Goal: Transaction & Acquisition: Purchase product/service

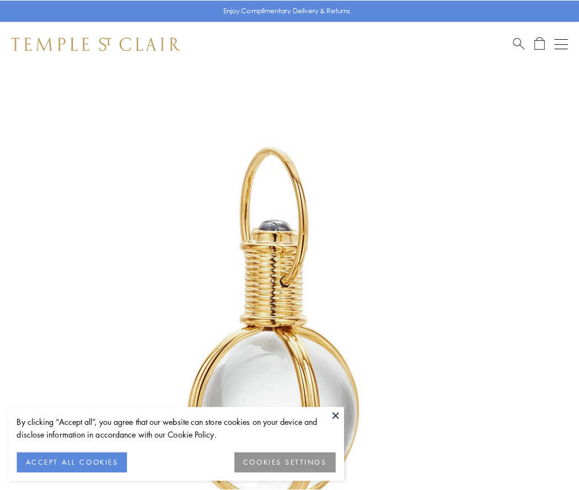
scroll to position [288, 0]
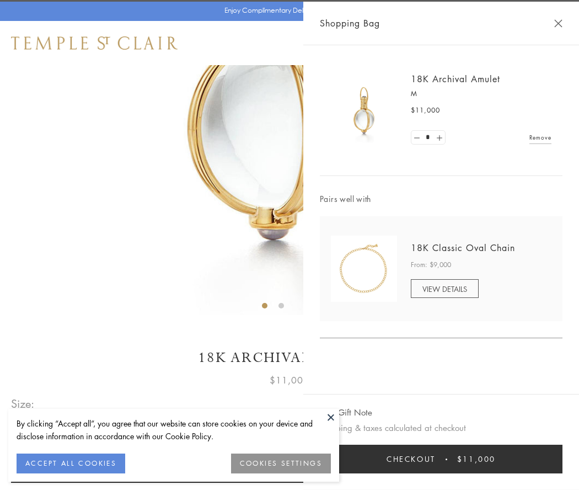
click at [441, 459] on button "Checkout $11,000" at bounding box center [441, 458] width 243 height 29
